Goal: Transaction & Acquisition: Purchase product/service

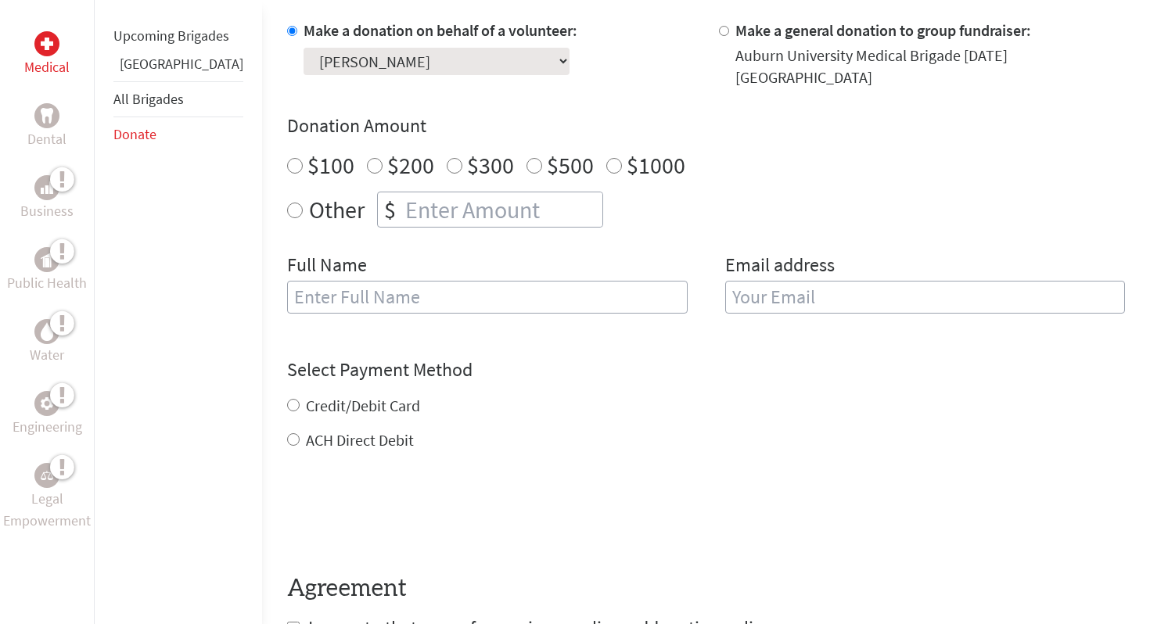
scroll to position [488, 0]
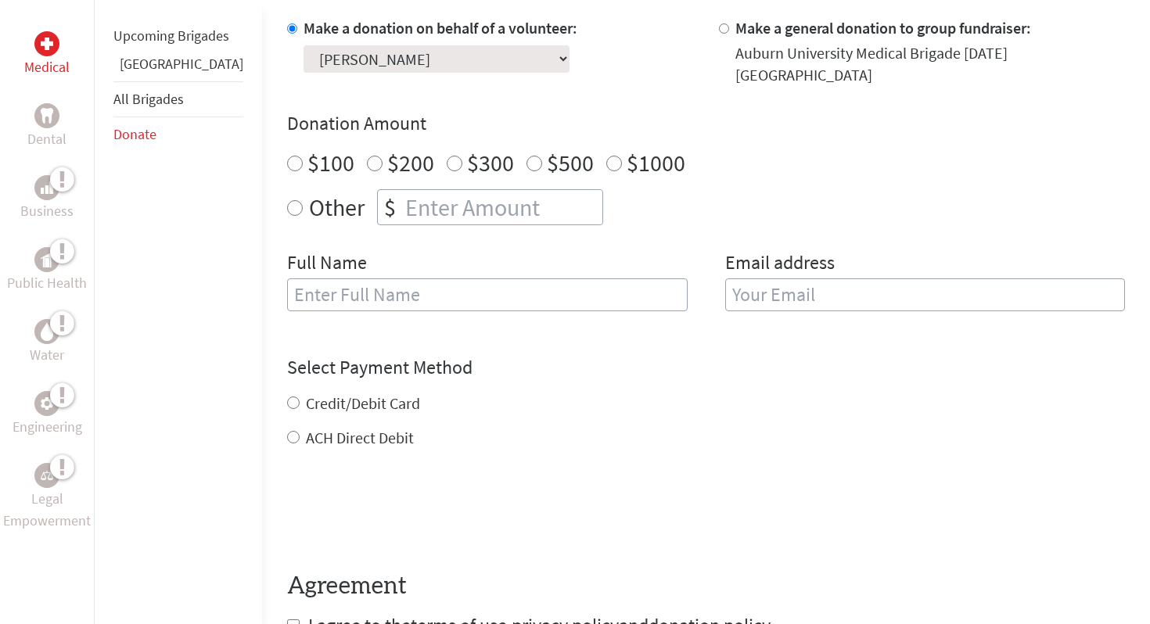
radio input "true"
click at [402, 194] on input "number" at bounding box center [502, 207] width 200 height 34
type input "1500"
click at [517, 324] on form "Make a donation on behalf of a volunteer: Select a volunteer... [PERSON_NAME] […" at bounding box center [706, 327] width 838 height 621
click at [471, 286] on input "text" at bounding box center [487, 295] width 401 height 33
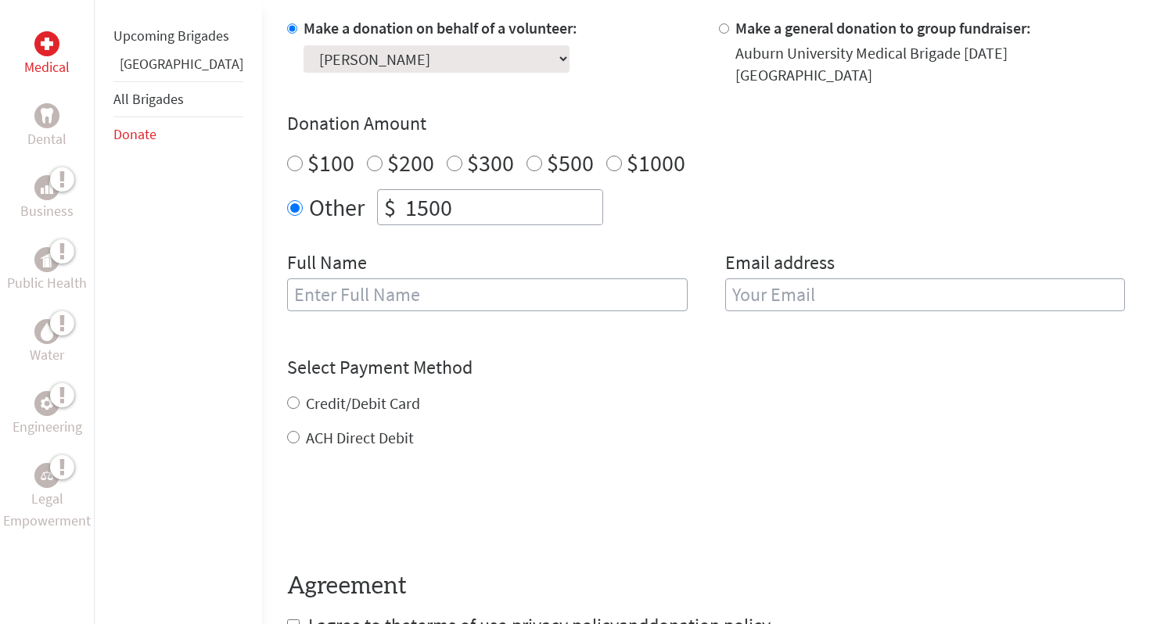
type input "[PERSON_NAME]"
click at [864, 289] on input "email" at bounding box center [925, 295] width 401 height 33
type input "[EMAIL_ADDRESS][DOMAIN_NAME]"
click at [287, 393] on div "Credit/Debit Card ACH Direct Debit" at bounding box center [706, 421] width 838 height 56
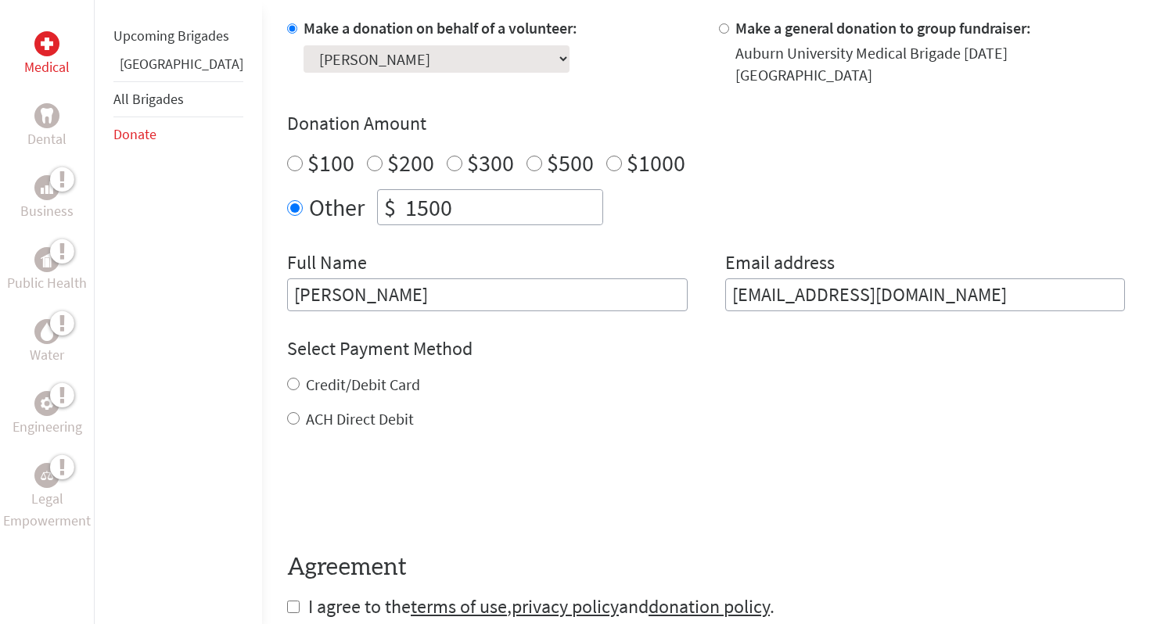
click at [329, 375] on label "Credit/Debit Card" at bounding box center [363, 385] width 114 height 20
click at [300, 378] on input "Credit/Debit Card" at bounding box center [293, 384] width 13 height 13
radio input "true"
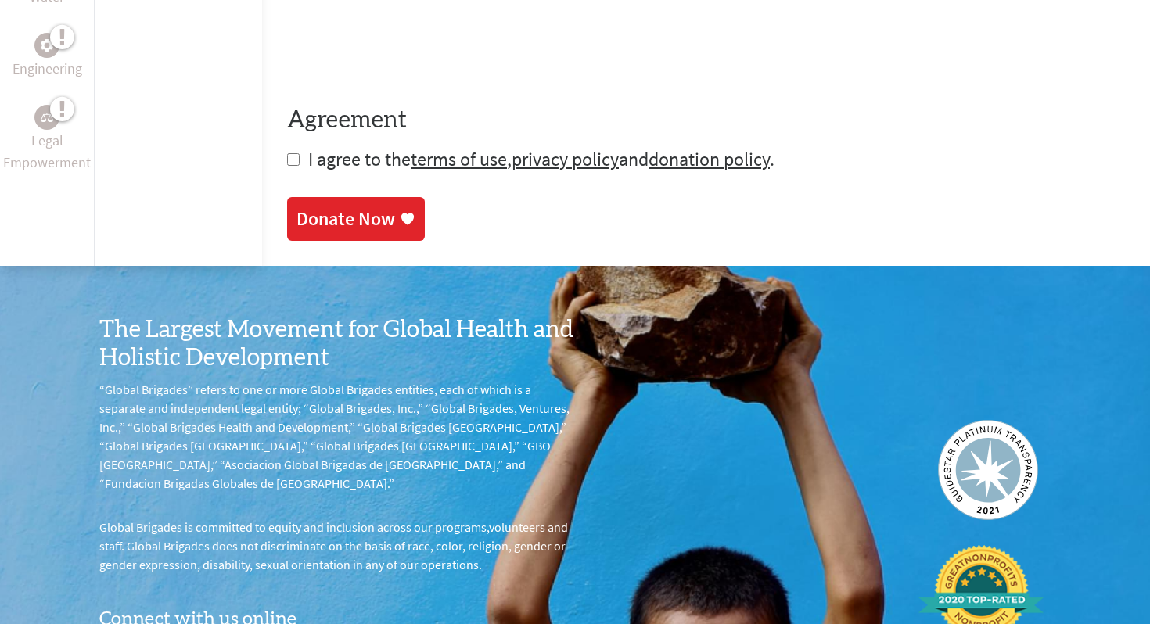
scroll to position [1045, 0]
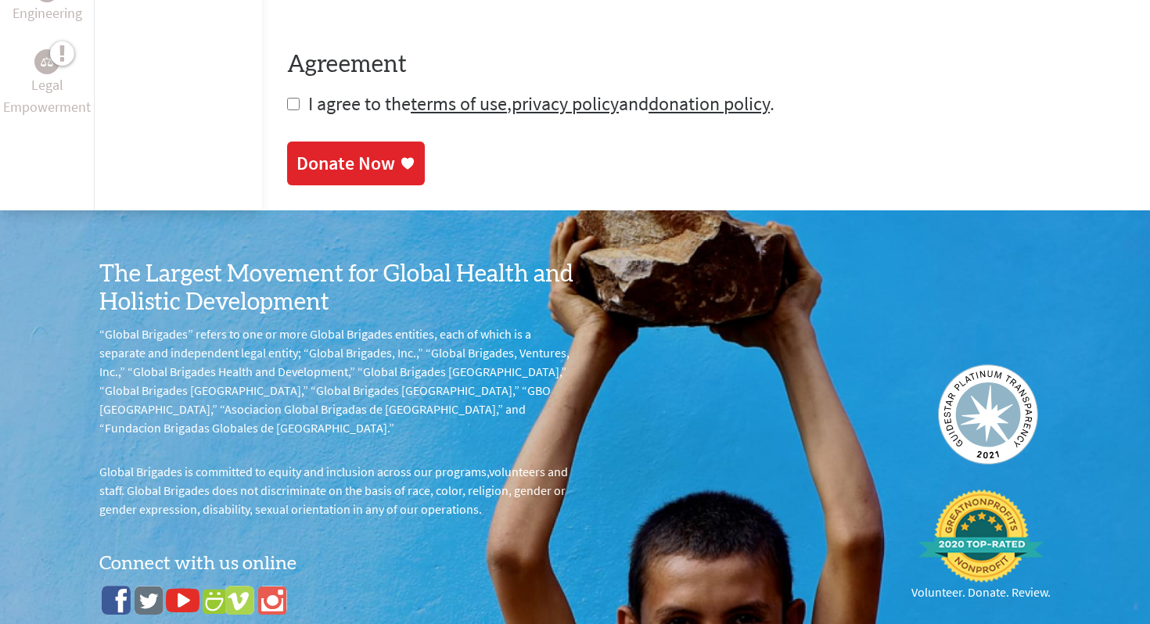
click at [287, 98] on input "checkbox" at bounding box center [293, 104] width 13 height 13
checkbox input "true"
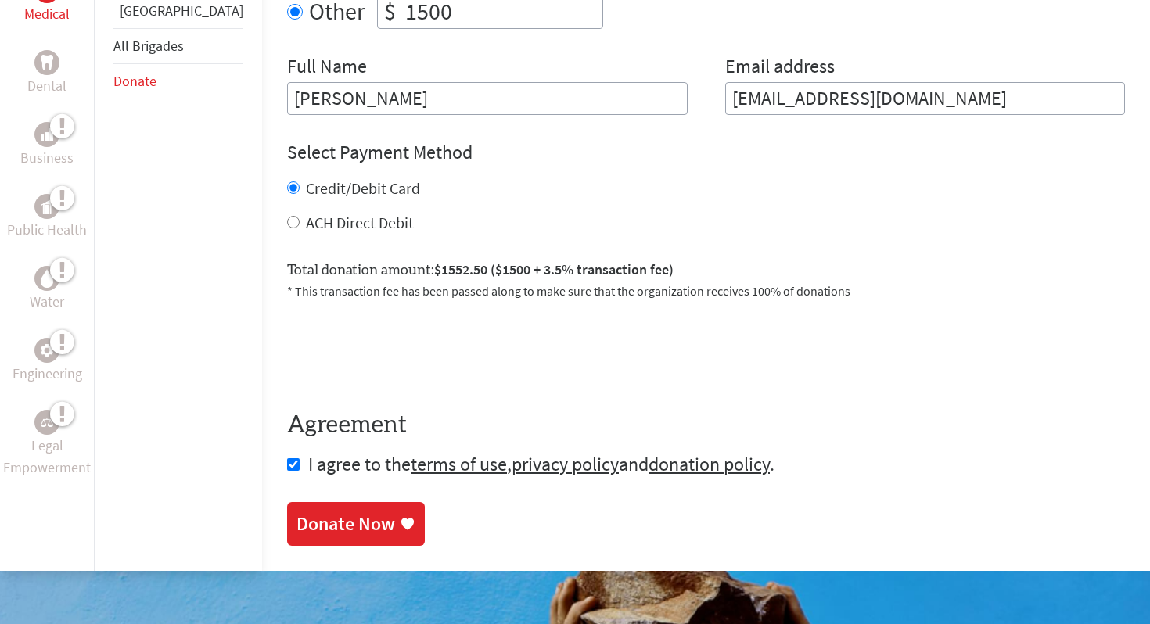
scroll to position [692, 0]
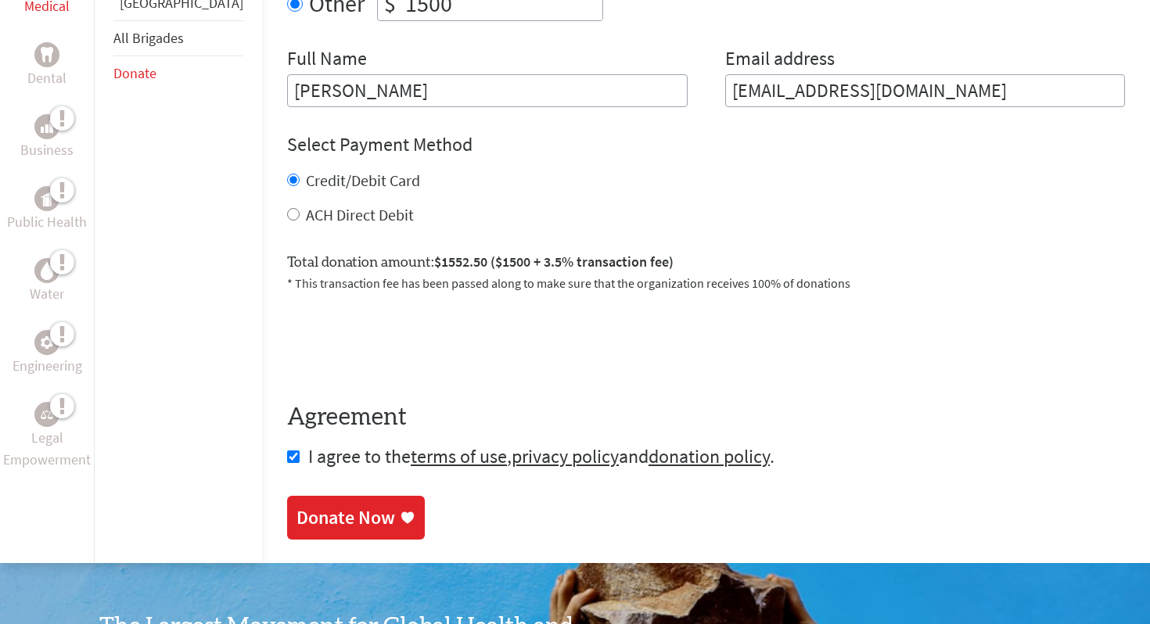
click at [325, 505] on div "Donate Now" at bounding box center [346, 517] width 99 height 25
